Goal: Information Seeking & Learning: Learn about a topic

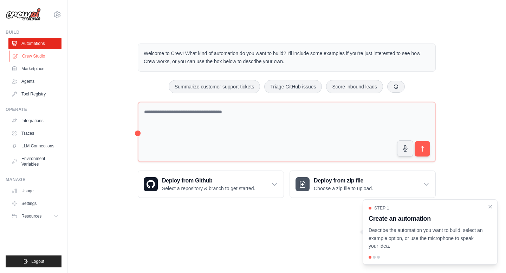
click at [24, 54] on link "Crew Studio" at bounding box center [35, 56] width 53 height 11
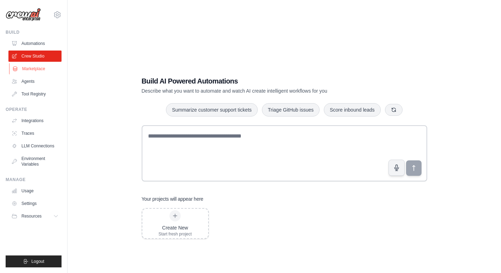
click at [28, 68] on link "Marketplace" at bounding box center [35, 68] width 53 height 11
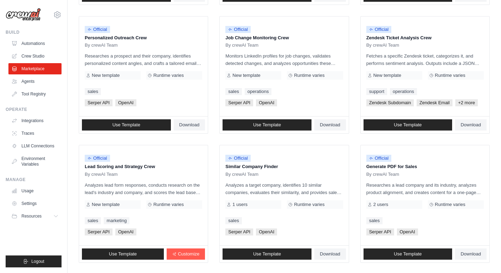
scroll to position [378, 0]
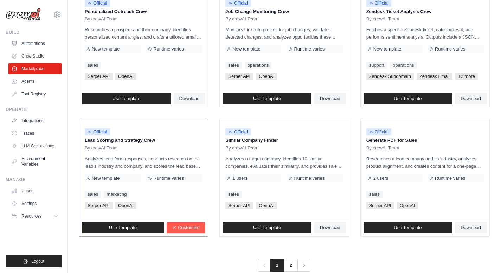
click at [133, 155] on p "Analyzes lead form responses, conducts research on the lead's industry and comp…" at bounding box center [143, 162] width 117 height 15
click at [116, 176] on span "New template" at bounding box center [106, 179] width 28 height 6
click at [117, 191] on link "marketing" at bounding box center [117, 194] width 26 height 7
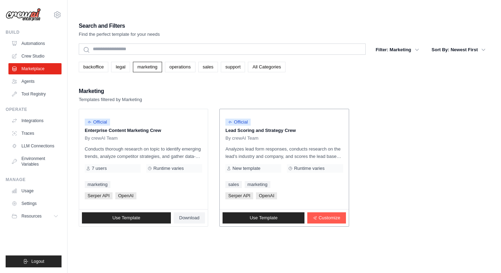
click at [233, 181] on link "sales" at bounding box center [233, 184] width 16 height 7
